Goal: Task Accomplishment & Management: Use online tool/utility

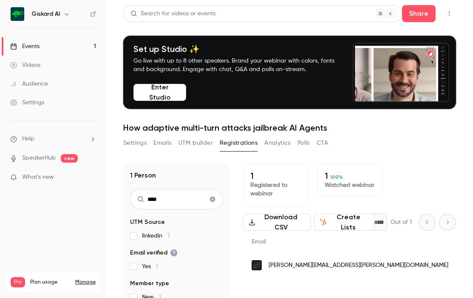
scroll to position [17, 0]
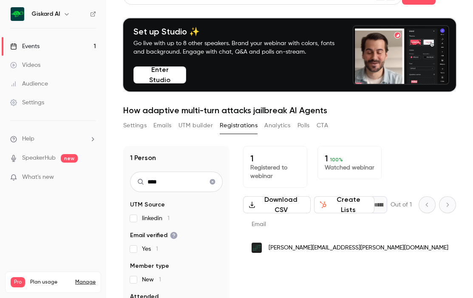
click at [213, 183] on icon "Clear search" at bounding box center [213, 182] width 6 height 6
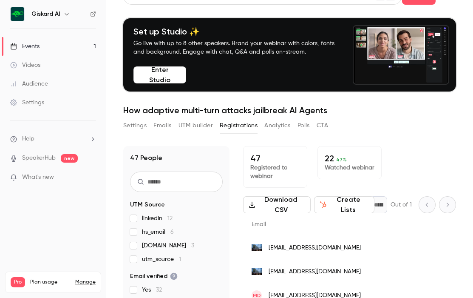
click at [67, 171] on ul "Help SpeakerHub new What's new" at bounding box center [53, 159] width 106 height 76
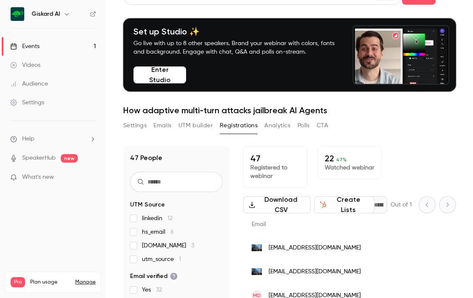
click at [68, 176] on p "What's new" at bounding box center [46, 177] width 72 height 9
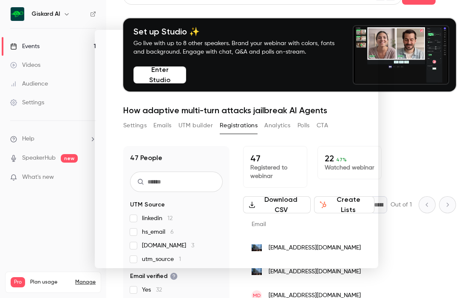
click at [33, 241] on div at bounding box center [236, 149] width 473 height 298
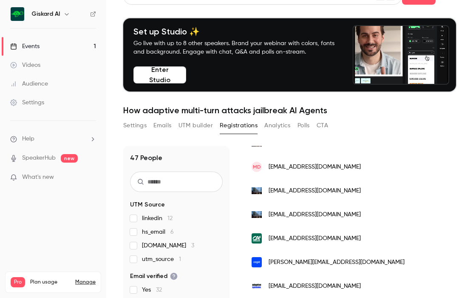
scroll to position [0, 0]
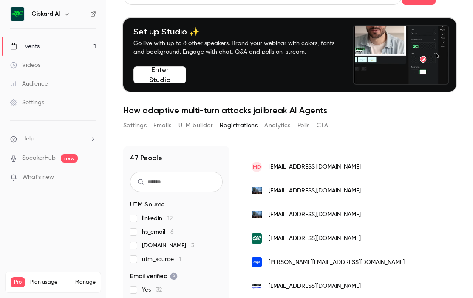
click at [171, 179] on input "text" at bounding box center [176, 181] width 93 height 20
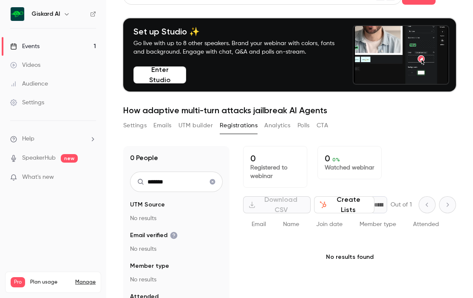
type input "*******"
click at [215, 183] on icon "Clear search" at bounding box center [212, 182] width 7 height 6
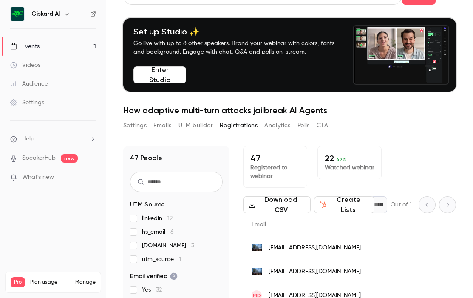
click at [207, 182] on input "text" at bounding box center [176, 181] width 93 height 20
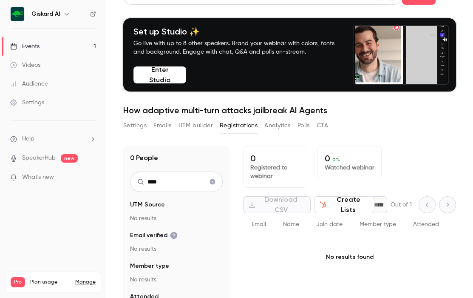
type input "****"
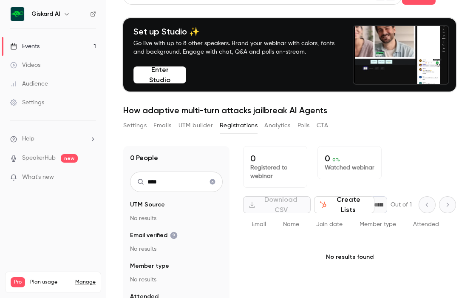
click at [134, 122] on button "Settings" at bounding box center [134, 126] width 23 height 14
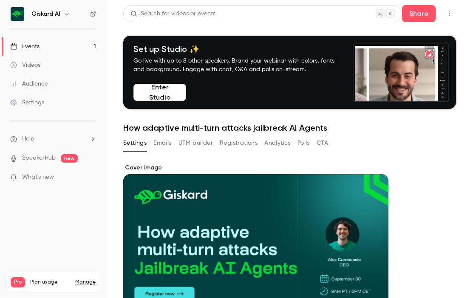
click at [234, 139] on button "Registrations" at bounding box center [239, 143] width 38 height 14
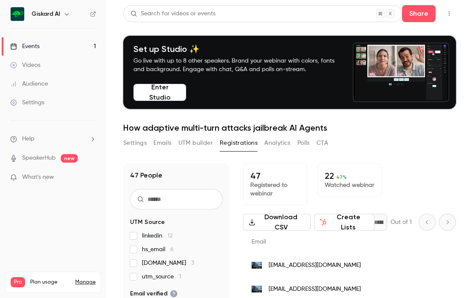
click at [191, 198] on input "text" at bounding box center [176, 199] width 93 height 20
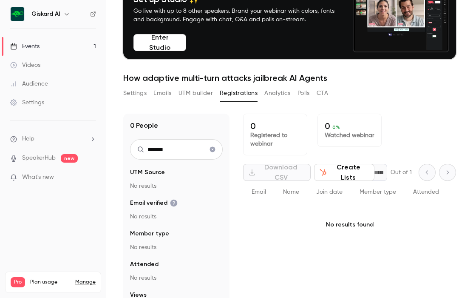
scroll to position [83, 0]
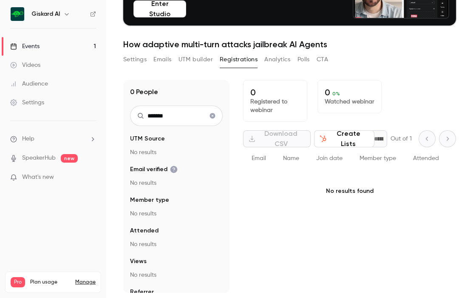
type input "*******"
click at [213, 114] on icon "Clear search" at bounding box center [213, 116] width 6 height 6
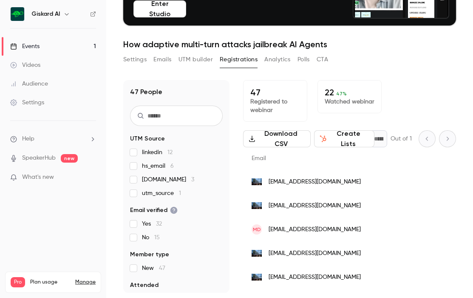
click at [191, 117] on input "text" at bounding box center [176, 116] width 93 height 20
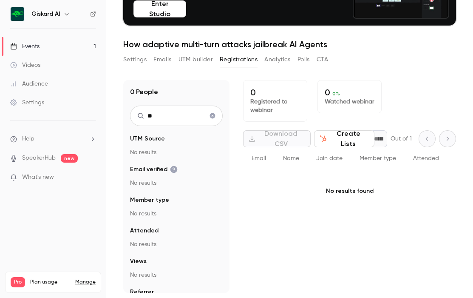
type input "*"
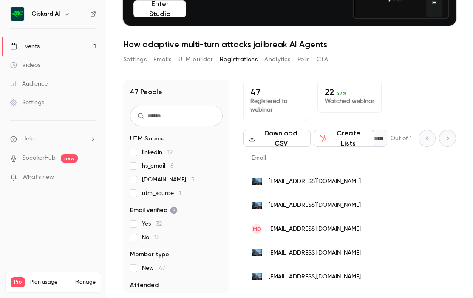
scroll to position [0, 0]
click at [340, 94] on span "47 %" at bounding box center [342, 94] width 11 height 6
click at [326, 94] on p "22 47 %" at bounding box center [350, 92] width 50 height 10
click at [328, 94] on p "22 47 %" at bounding box center [350, 92] width 50 height 10
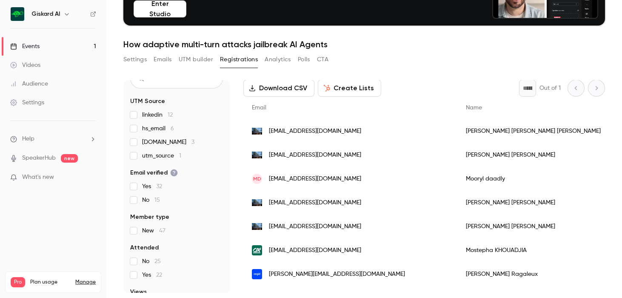
scroll to position [40, 0]
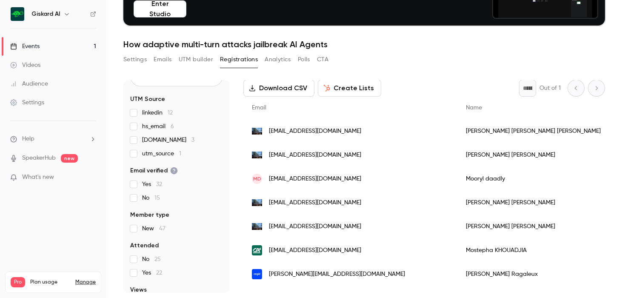
click at [142, 185] on span "Yes 32" at bounding box center [152, 184] width 20 height 9
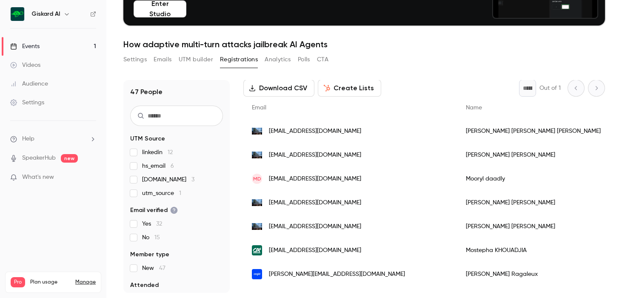
click at [170, 122] on input "text" at bounding box center [176, 116] width 93 height 20
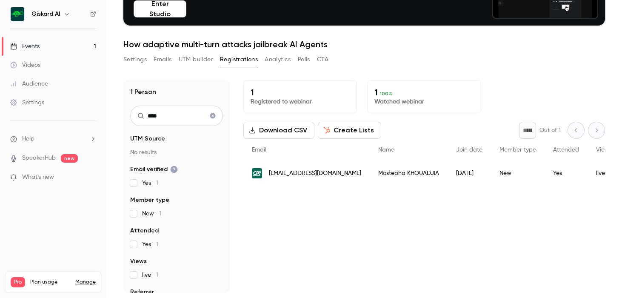
type input "****"
click at [336, 175] on span "[EMAIL_ADDRESS][DOMAIN_NAME]" at bounding box center [315, 173] width 92 height 9
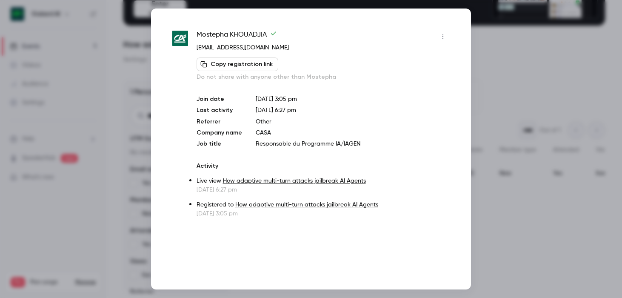
click at [473, 55] on div at bounding box center [311, 149] width 622 height 298
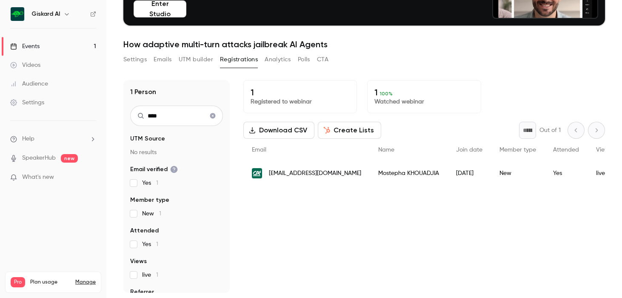
click at [217, 117] on button "Clear search" at bounding box center [213, 116] width 14 height 14
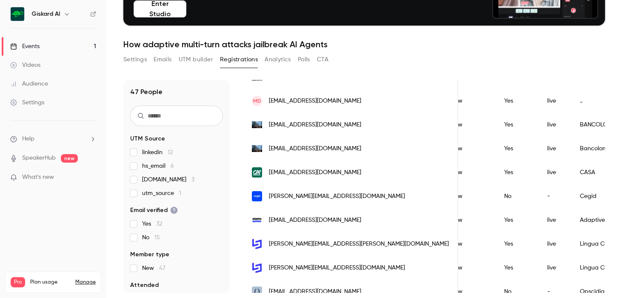
scroll to position [125, 0]
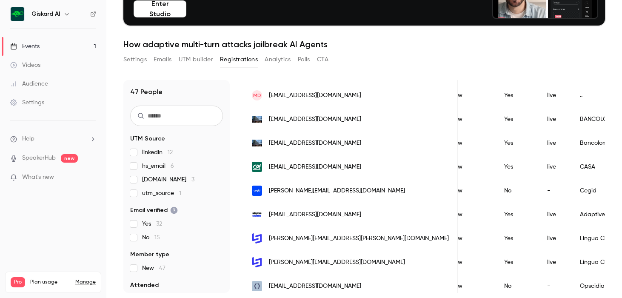
click at [473, 142] on div "Bancolombia" at bounding box center [625, 143] width 109 height 24
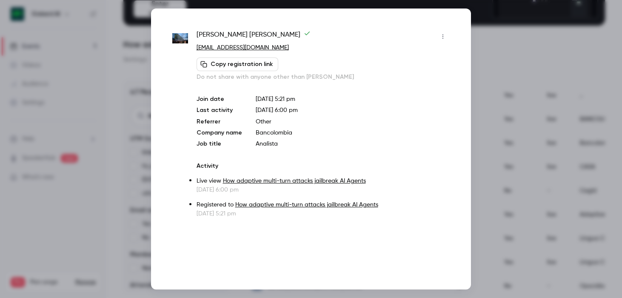
click at [473, 142] on div at bounding box center [311, 149] width 622 height 298
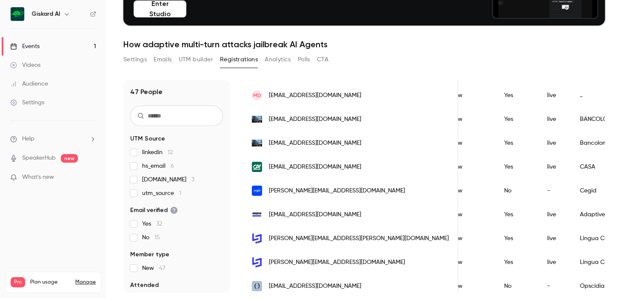
click at [211, 114] on input "text" at bounding box center [176, 116] width 93 height 20
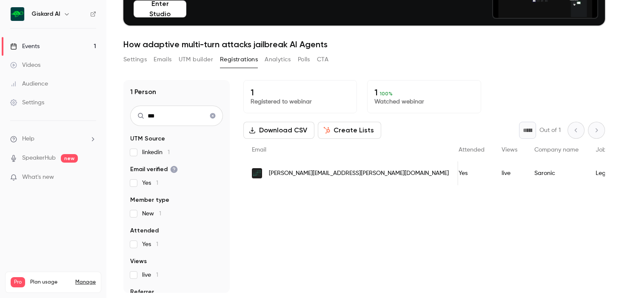
type input "***"
click at [208, 116] on button "Clear search" at bounding box center [213, 116] width 14 height 14
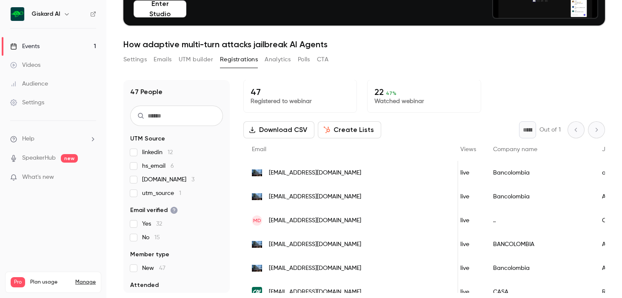
scroll to position [0, 299]
click at [341, 128] on button "Create Lists" at bounding box center [349, 129] width 63 height 17
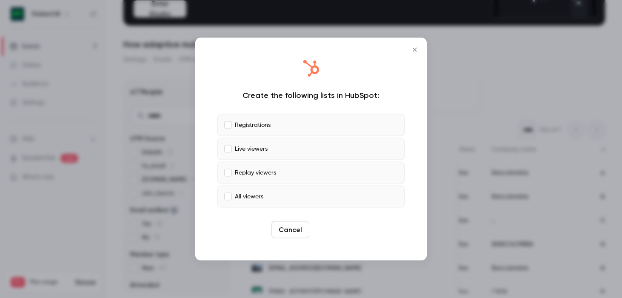
click at [328, 222] on button "Create" at bounding box center [332, 229] width 38 height 17
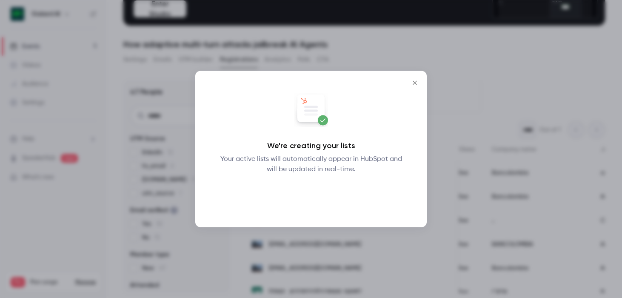
click at [318, 192] on button "Okay" at bounding box center [311, 196] width 31 height 17
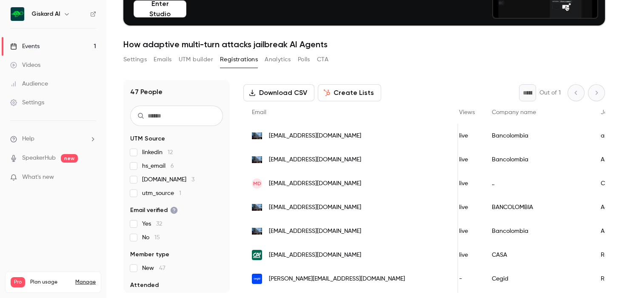
scroll to position [42, 0]
